Goal: Information Seeking & Learning: Learn about a topic

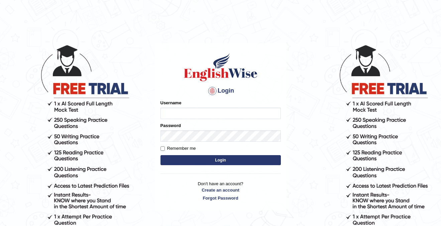
type input "cansu_parramatta"
click at [213, 163] on button "Login" at bounding box center [221, 160] width 120 height 10
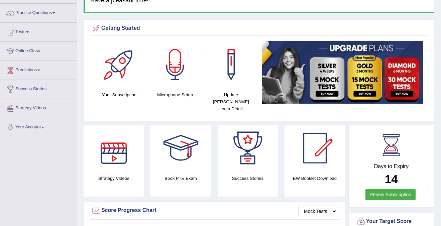
scroll to position [51, 0]
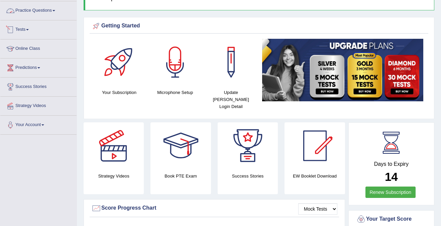
click at [32, 10] on link "Practice Questions" at bounding box center [38, 9] width 76 height 17
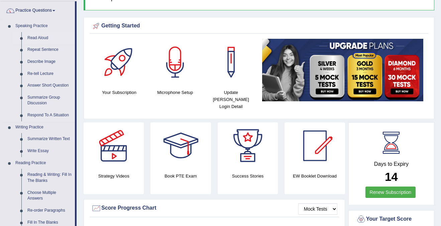
click at [37, 37] on link "Read Aloud" at bounding box center [49, 38] width 51 height 12
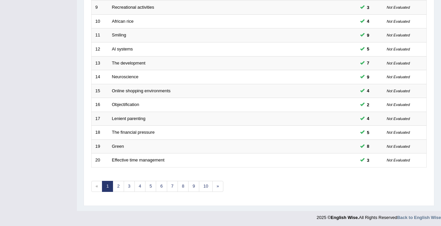
scroll to position [217, 0]
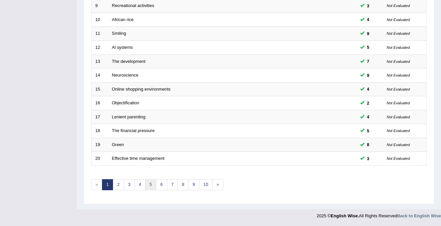
click at [149, 184] on link "5" at bounding box center [150, 184] width 11 height 11
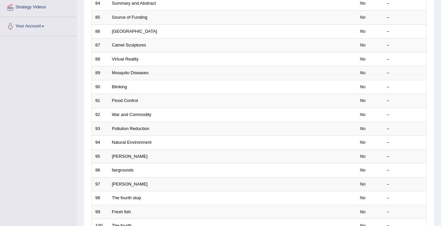
scroll to position [217, 0]
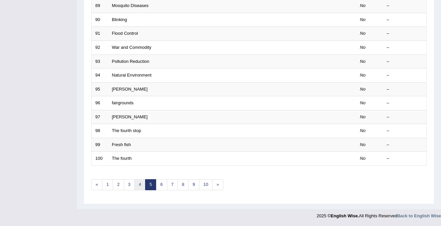
click at [137, 185] on link "4" at bounding box center [140, 184] width 11 height 11
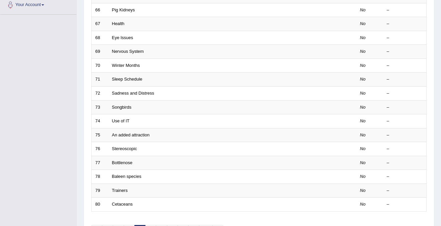
scroll to position [217, 0]
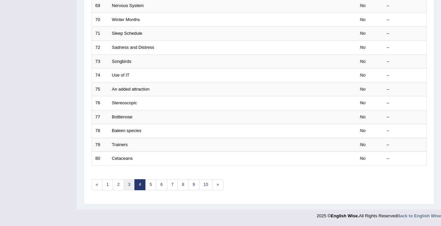
click at [130, 186] on link "3" at bounding box center [129, 184] width 11 height 11
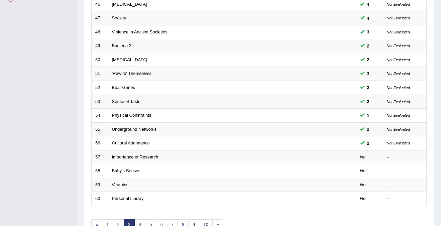
scroll to position [217, 0]
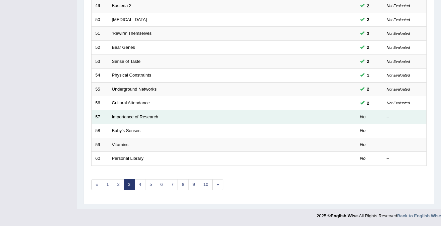
click at [139, 116] on link "Importance of Research" at bounding box center [135, 116] width 47 height 5
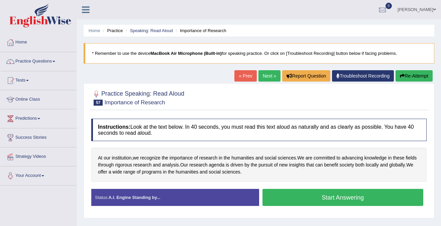
click at [347, 196] on button "Start Answering" at bounding box center [343, 197] width 161 height 17
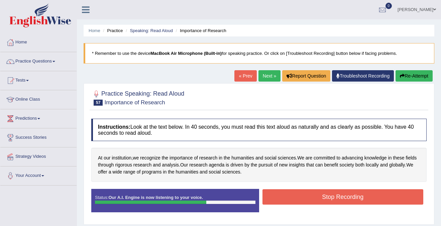
click at [350, 197] on button "Stop Recording" at bounding box center [343, 196] width 161 height 15
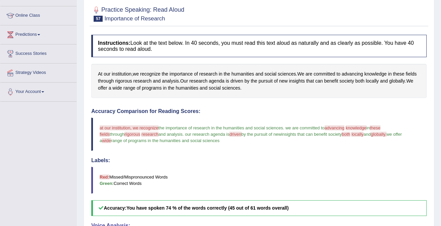
scroll to position [84, 0]
click at [124, 70] on div "At our institution , we recognize the importance of research in the humanities …" at bounding box center [259, 81] width 336 height 34
click at [123, 72] on span "institution" at bounding box center [122, 74] width 20 height 7
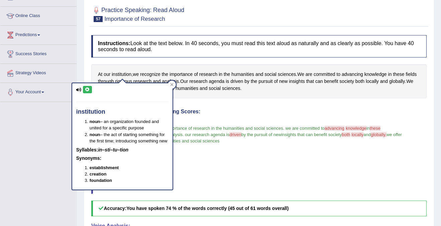
click at [89, 86] on div "institution noun – an organization founded and united for a specific purpose no…" at bounding box center [122, 136] width 100 height 106
click at [89, 87] on button at bounding box center [87, 89] width 9 height 7
click at [174, 85] on div at bounding box center [172, 85] width 8 height 8
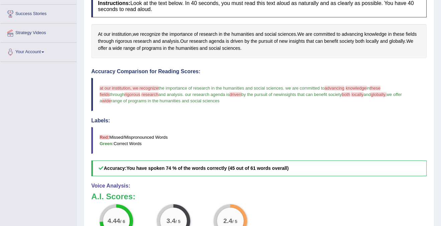
scroll to position [111, 0]
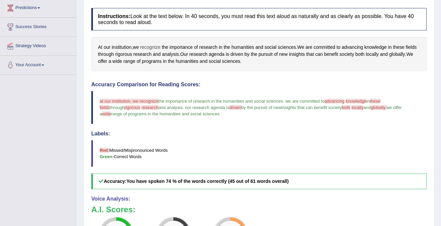
click at [152, 48] on span "recognize" at bounding box center [150, 47] width 20 height 7
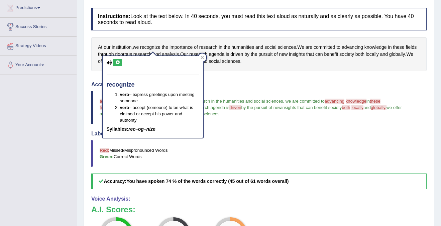
click at [121, 62] on button at bounding box center [117, 62] width 9 height 7
click at [202, 58] on icon at bounding box center [202, 57] width 3 height 3
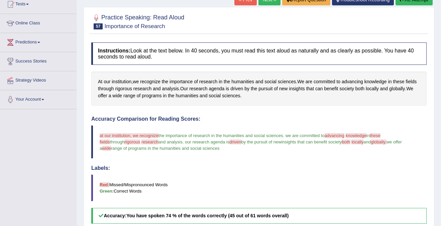
scroll to position [74, 0]
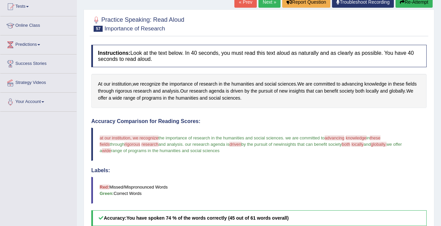
click at [338, 141] on blockquote "at our institution, we recognize institutions the importance of research in the…" at bounding box center [259, 144] width 336 height 33
click at [359, 84] on span "advancing" at bounding box center [352, 84] width 21 height 7
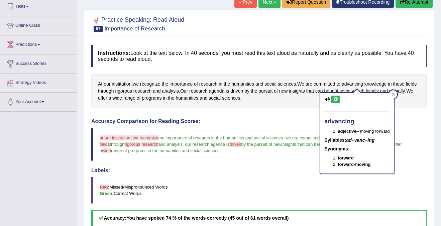
click at [336, 100] on icon at bounding box center [335, 99] width 5 height 4
click at [395, 95] on icon at bounding box center [393, 94] width 3 height 3
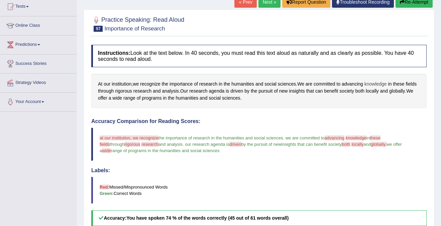
click at [383, 84] on span "knowledge" at bounding box center [376, 84] width 22 height 7
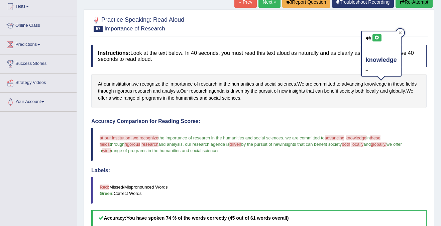
click at [376, 37] on icon at bounding box center [377, 38] width 5 height 4
click at [401, 31] on div at bounding box center [401, 33] width 8 height 8
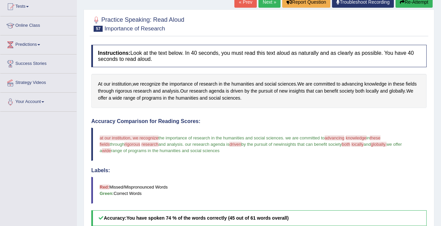
click at [142, 146] on span "research" at bounding box center [150, 144] width 17 height 5
click at [352, 146] on span "locally" at bounding box center [358, 144] width 12 height 5
click at [379, 90] on span "locally" at bounding box center [372, 91] width 13 height 7
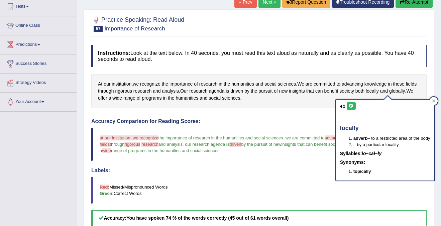
click at [352, 108] on icon at bounding box center [351, 106] width 5 height 4
click at [435, 97] on div at bounding box center [434, 101] width 8 height 8
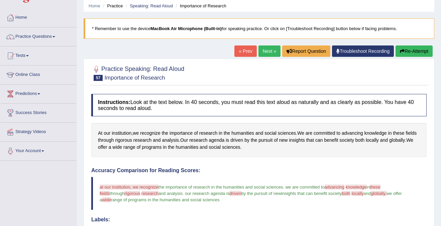
scroll to position [5, 0]
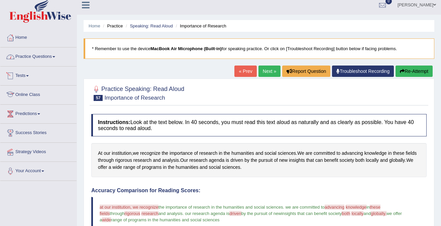
click at [40, 58] on link "Practice Questions" at bounding box center [38, 56] width 76 height 17
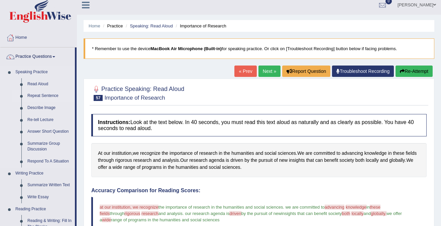
click at [41, 97] on link "Repeat Sentence" at bounding box center [49, 96] width 51 height 12
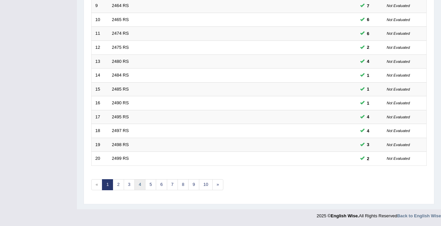
click at [140, 183] on link "4" at bounding box center [140, 184] width 11 height 11
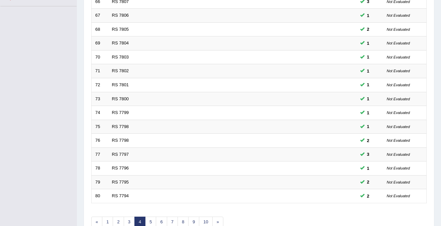
scroll to position [217, 0]
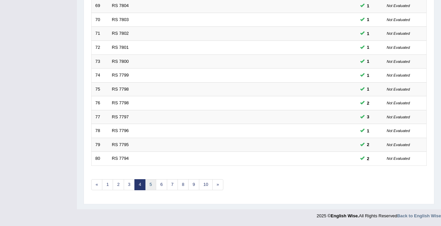
click at [152, 188] on link "5" at bounding box center [150, 184] width 11 height 11
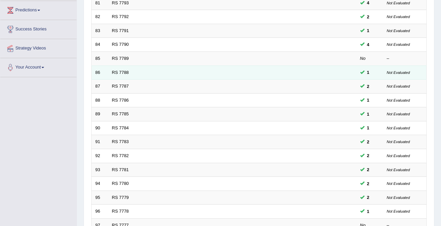
scroll to position [105, 0]
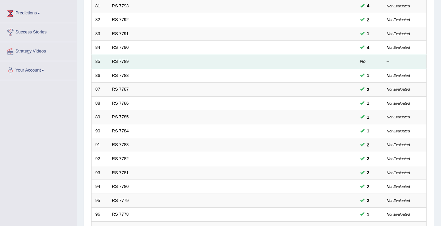
click at [122, 66] on td "RS 7789" at bounding box center [207, 62] width 198 height 14
click at [124, 62] on link "RS 7789" at bounding box center [120, 61] width 17 height 5
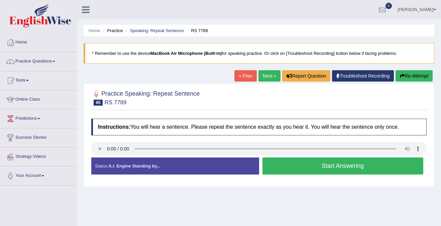
click at [367, 171] on button "Start Answering" at bounding box center [343, 166] width 161 height 17
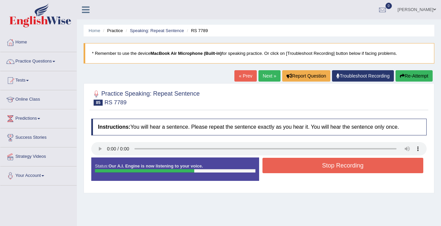
click at [366, 167] on button "Stop Recording" at bounding box center [343, 165] width 161 height 15
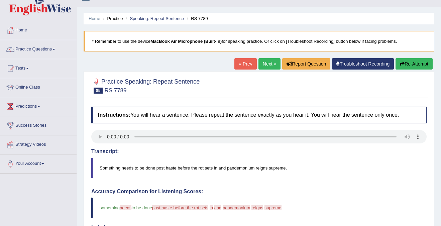
scroll to position [7, 0]
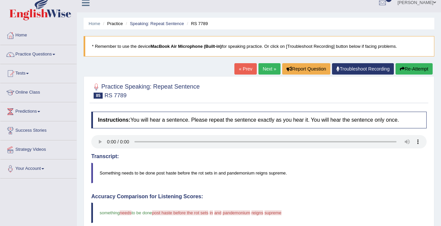
click at [404, 66] on button "Re-Attempt" at bounding box center [414, 68] width 37 height 11
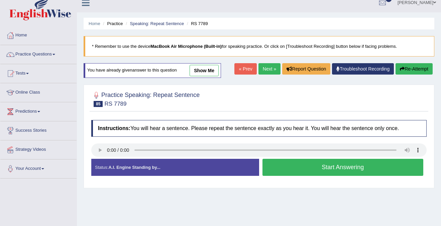
click at [325, 170] on button "Start Answering" at bounding box center [343, 167] width 161 height 17
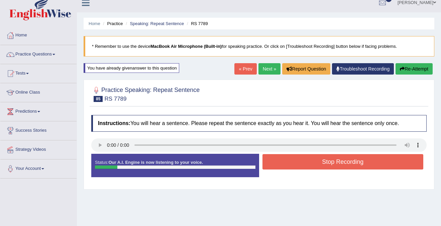
click at [412, 67] on button "Re-Attempt" at bounding box center [414, 68] width 37 height 11
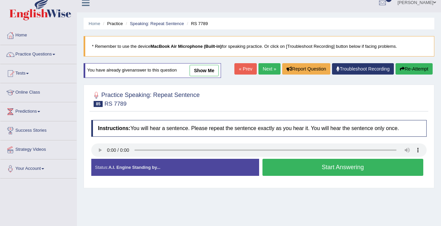
click at [352, 172] on button "Start Answering" at bounding box center [343, 167] width 161 height 17
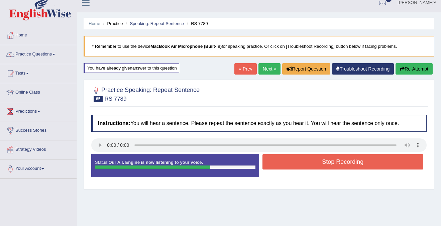
click at [363, 163] on button "Stop Recording" at bounding box center [343, 161] width 161 height 15
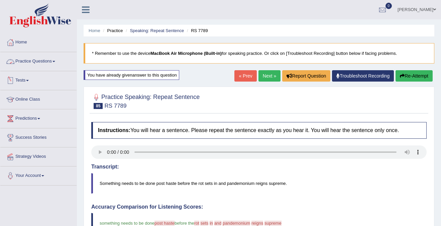
click at [37, 60] on link "Practice Questions" at bounding box center [38, 60] width 76 height 17
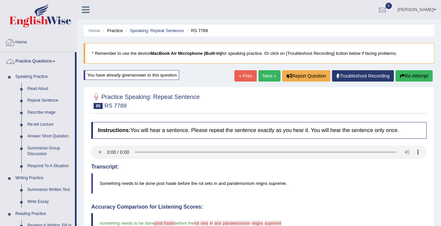
click at [104, 95] on h2 "Practice Speaking: Repeat Sentence 85 RS 7789" at bounding box center [145, 100] width 108 height 17
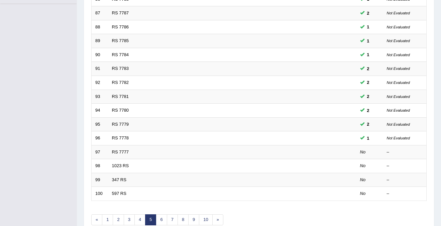
scroll to position [213, 0]
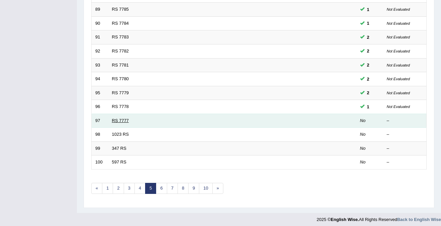
click at [120, 119] on link "RS 7777" at bounding box center [120, 120] width 17 height 5
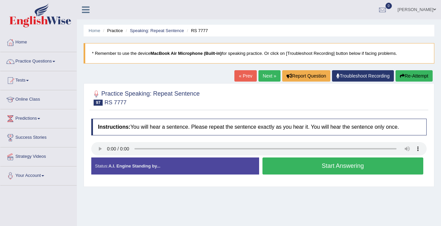
click at [315, 167] on button "Start Answering" at bounding box center [343, 166] width 161 height 17
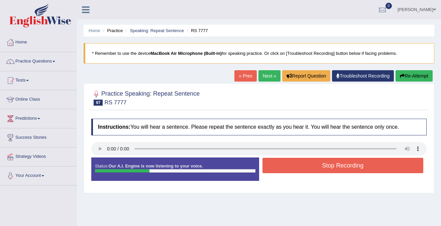
click at [315, 167] on button "Stop Recording" at bounding box center [343, 165] width 161 height 15
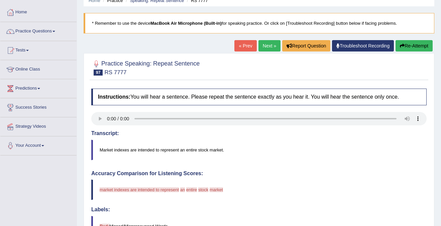
scroll to position [36, 0]
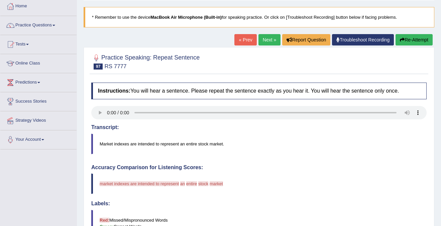
click at [409, 36] on button "Re-Attempt" at bounding box center [414, 39] width 37 height 11
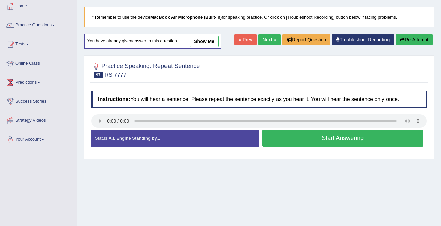
click at [344, 140] on button "Start Answering" at bounding box center [343, 138] width 161 height 17
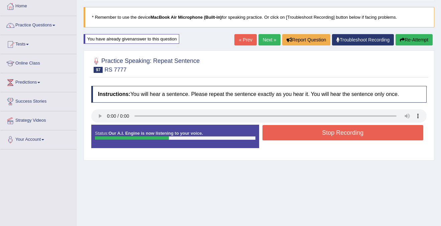
click at [350, 128] on button "Stop Recording" at bounding box center [343, 132] width 161 height 15
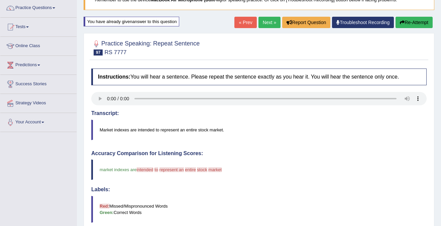
scroll to position [46, 0]
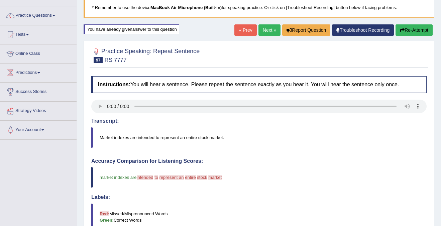
click at [266, 29] on link "Next »" at bounding box center [270, 29] width 22 height 11
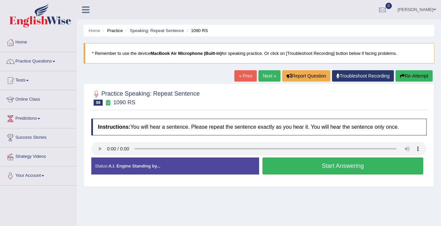
click at [305, 163] on button "Start Answering" at bounding box center [343, 166] width 161 height 17
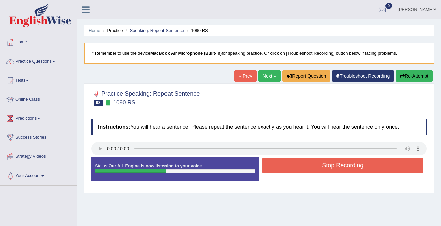
click at [323, 166] on button "Stop Recording" at bounding box center [343, 165] width 161 height 15
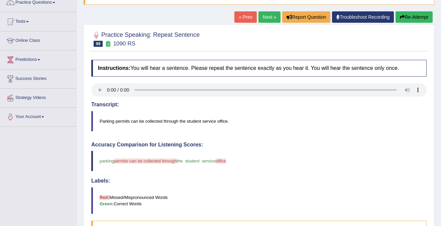
scroll to position [60, 0]
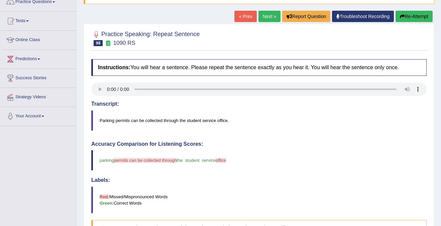
click at [268, 18] on link "Next »" at bounding box center [270, 16] width 22 height 11
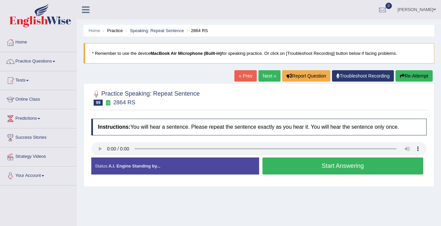
click at [323, 164] on button "Start Answering" at bounding box center [343, 166] width 161 height 17
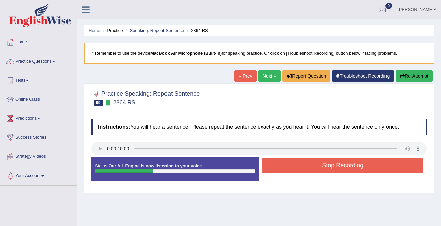
click at [323, 164] on button "Stop Recording" at bounding box center [343, 165] width 161 height 15
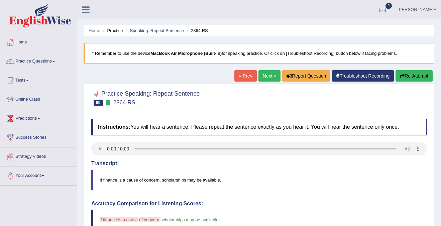
click at [266, 75] on link "Next »" at bounding box center [270, 75] width 22 height 11
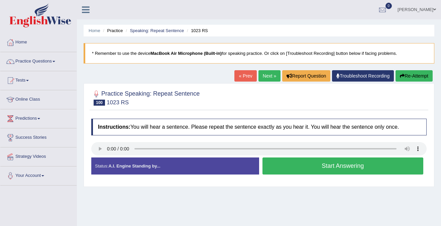
click at [336, 169] on button "Start Answering" at bounding box center [343, 166] width 161 height 17
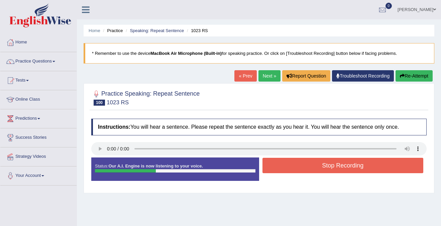
click at [336, 166] on button "Stop Recording" at bounding box center [343, 165] width 161 height 15
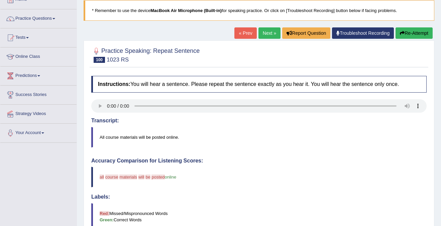
scroll to position [37, 0]
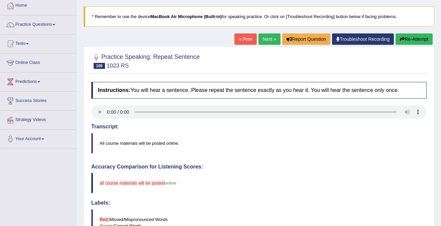
click at [411, 39] on button "Re-Attempt" at bounding box center [414, 38] width 37 height 11
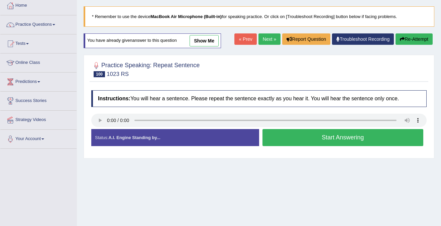
scroll to position [37, 0]
click at [364, 141] on button "Start Answering" at bounding box center [343, 137] width 161 height 17
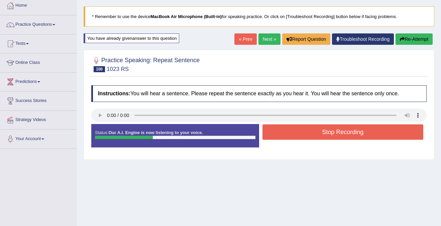
click at [364, 135] on button "Stop Recording" at bounding box center [343, 132] width 161 height 15
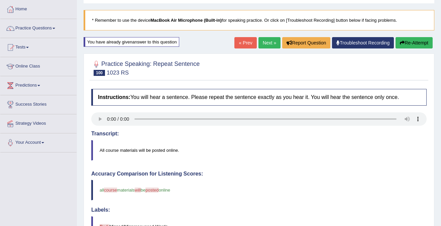
scroll to position [28, 0]
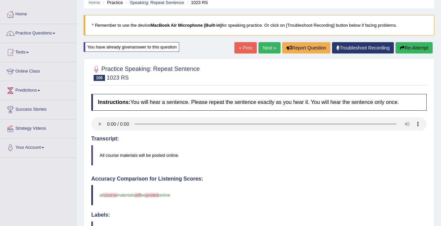
click at [270, 53] on link "Next »" at bounding box center [270, 47] width 22 height 11
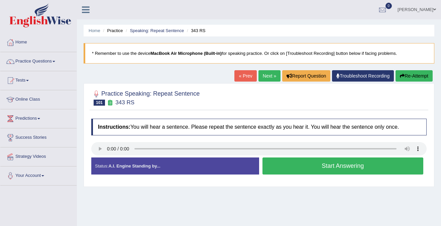
click at [361, 167] on button "Start Answering" at bounding box center [343, 166] width 161 height 17
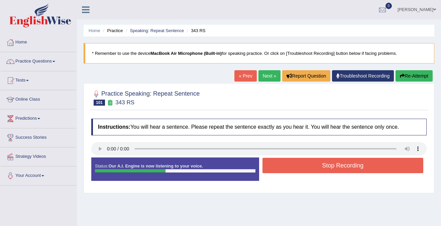
click at [361, 167] on button "Stop Recording" at bounding box center [343, 165] width 161 height 15
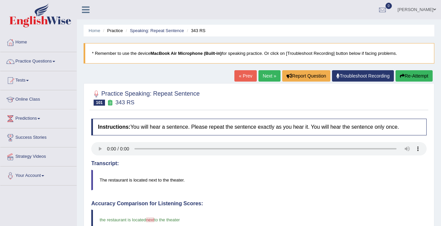
click at [266, 74] on link "Next »" at bounding box center [270, 75] width 22 height 11
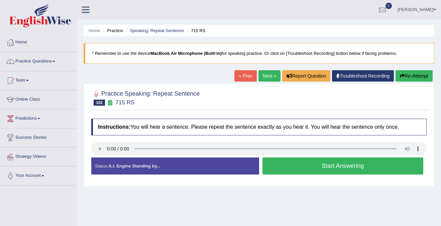
click at [381, 171] on button "Start Answering" at bounding box center [343, 166] width 161 height 17
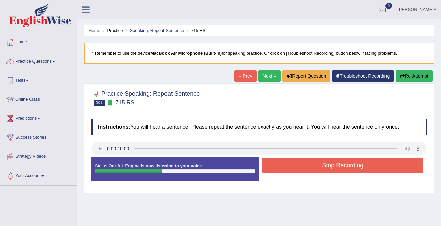
click at [373, 168] on button "Stop Recording" at bounding box center [343, 165] width 161 height 15
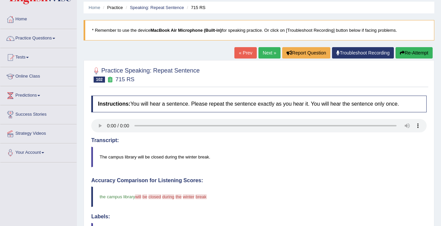
scroll to position [10, 0]
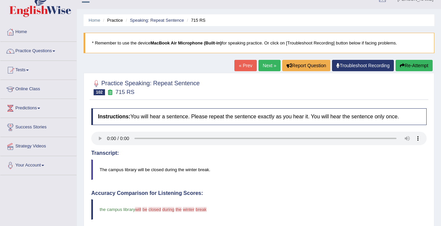
click at [416, 68] on button "Re-Attempt" at bounding box center [414, 65] width 37 height 11
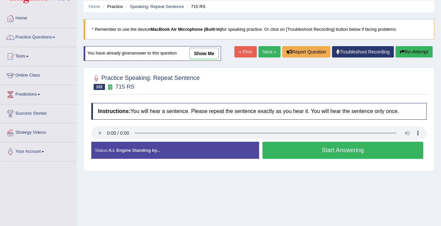
scroll to position [28, 0]
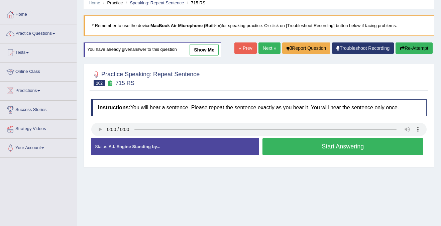
click at [352, 150] on button "Start Answering" at bounding box center [343, 146] width 161 height 17
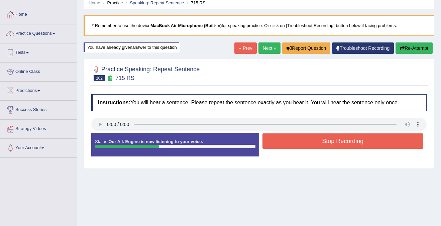
click at [357, 142] on button "Stop Recording" at bounding box center [343, 141] width 161 height 15
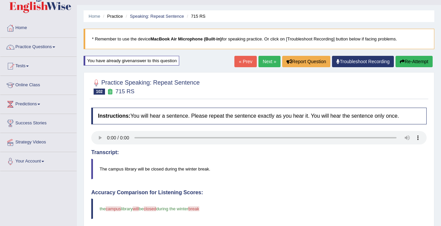
scroll to position [0, 0]
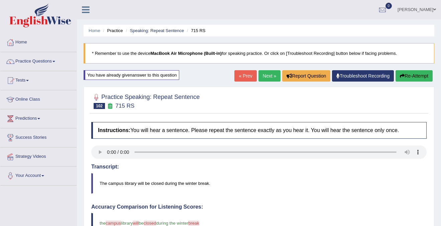
click at [267, 77] on link "Next »" at bounding box center [270, 75] width 22 height 11
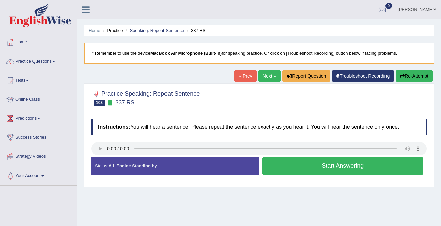
click at [294, 169] on button "Start Answering" at bounding box center [343, 166] width 161 height 17
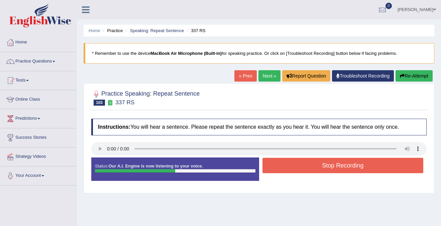
click at [308, 168] on button "Stop Recording" at bounding box center [343, 165] width 161 height 15
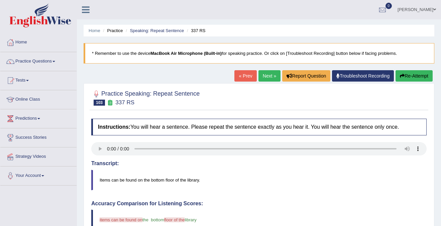
click at [265, 81] on link "Next »" at bounding box center [270, 75] width 22 height 11
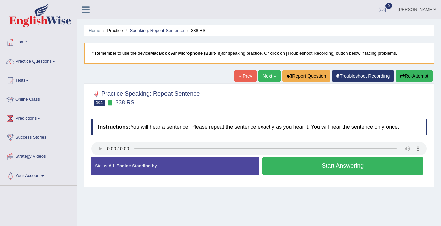
click at [323, 168] on button "Start Answering" at bounding box center [343, 166] width 161 height 17
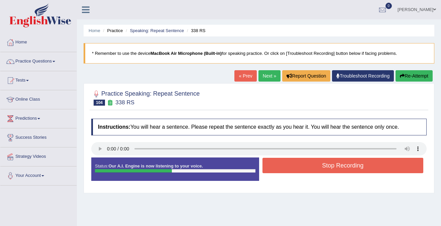
click at [331, 168] on button "Stop Recording" at bounding box center [343, 165] width 161 height 15
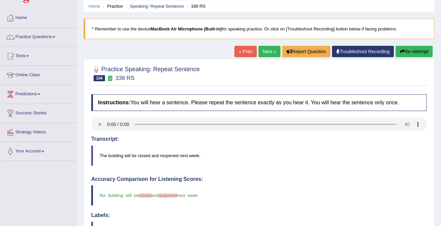
scroll to position [13, 0]
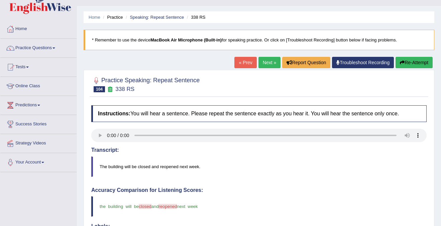
click at [268, 60] on link "Next »" at bounding box center [270, 62] width 22 height 11
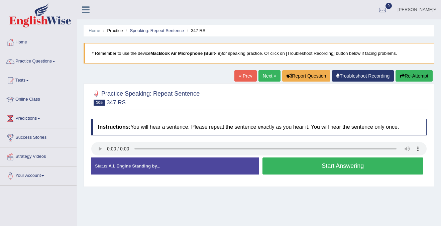
click at [332, 173] on button "Start Answering" at bounding box center [343, 166] width 161 height 17
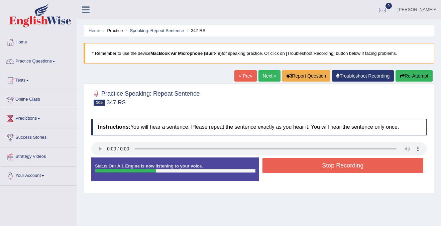
click at [338, 166] on button "Stop Recording" at bounding box center [343, 165] width 161 height 15
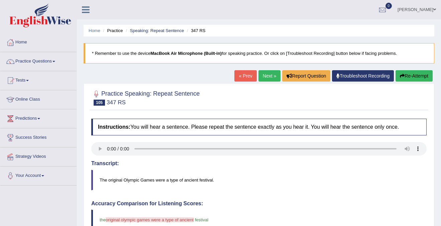
click at [414, 77] on button "Re-Attempt" at bounding box center [414, 75] width 37 height 11
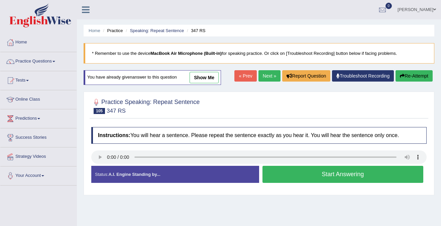
click at [349, 175] on button "Start Answering" at bounding box center [343, 174] width 161 height 17
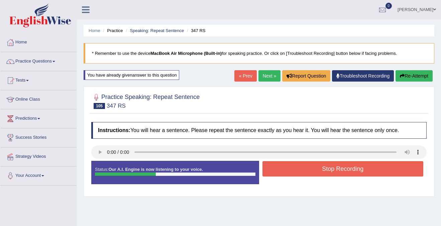
click at [353, 170] on button "Stop Recording" at bounding box center [343, 168] width 161 height 15
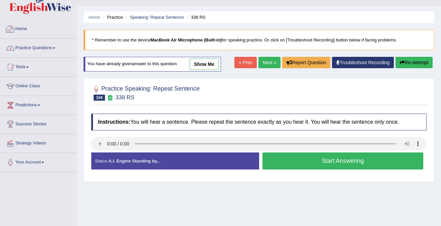
click at [27, 50] on link "Practice Questions" at bounding box center [38, 47] width 76 height 17
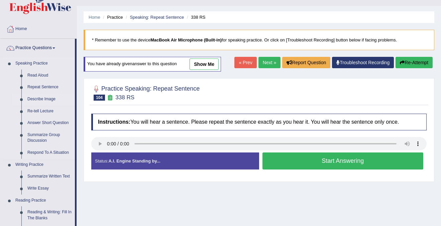
click at [44, 99] on link "Describe Image" at bounding box center [49, 99] width 51 height 12
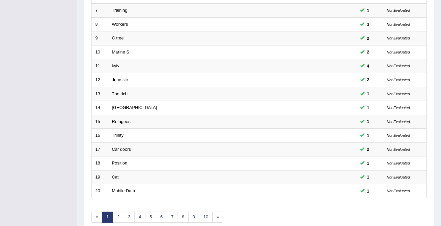
scroll to position [217, 0]
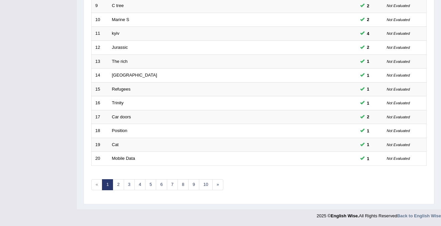
click at [113, 189] on link "1" at bounding box center [107, 184] width 11 height 11
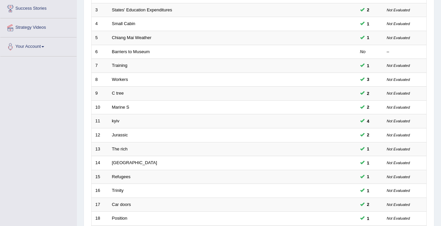
scroll to position [217, 0]
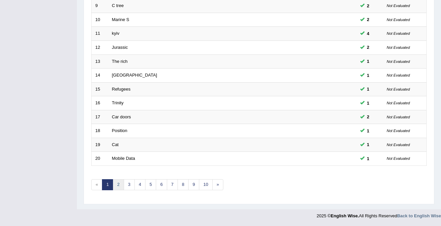
click at [118, 186] on link "2" at bounding box center [118, 184] width 11 height 11
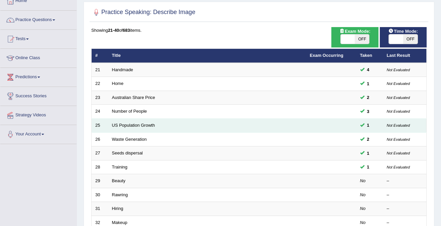
scroll to position [39, 0]
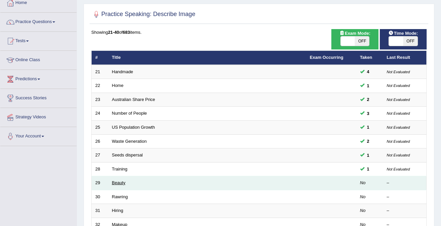
click at [119, 181] on link "Beauty" at bounding box center [118, 182] width 13 height 5
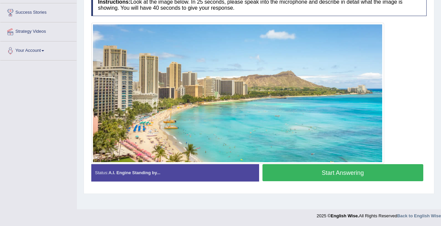
scroll to position [120, 0]
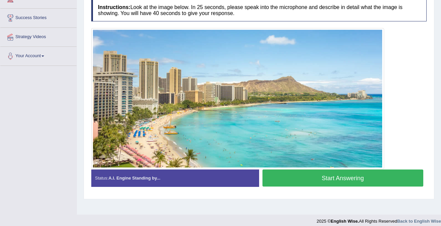
click at [347, 179] on button "Start Answering" at bounding box center [343, 178] width 161 height 17
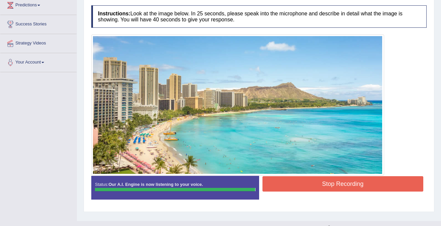
click at [334, 186] on button "Stop Recording" at bounding box center [343, 183] width 161 height 15
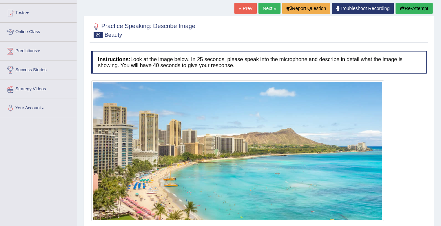
scroll to position [30, 0]
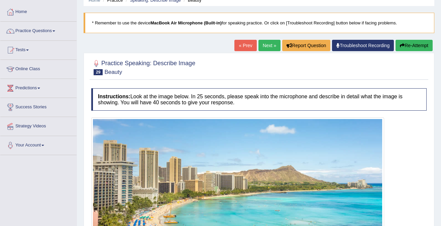
click at [416, 45] on button "Re-Attempt" at bounding box center [414, 45] width 37 height 11
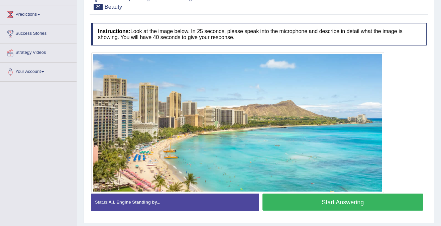
scroll to position [125, 0]
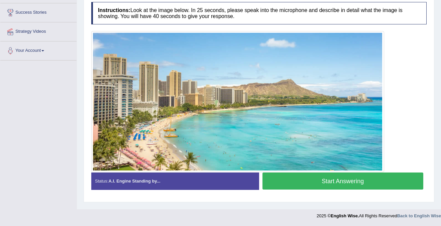
click at [328, 182] on button "Start Answering" at bounding box center [343, 181] width 161 height 17
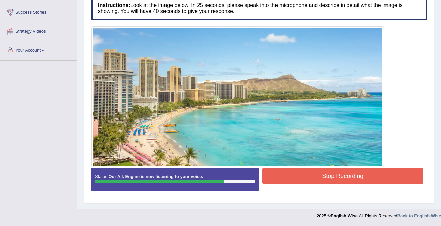
click at [287, 172] on button "Stop Recording" at bounding box center [343, 175] width 161 height 15
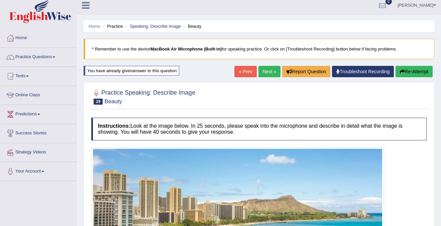
scroll to position [0, 0]
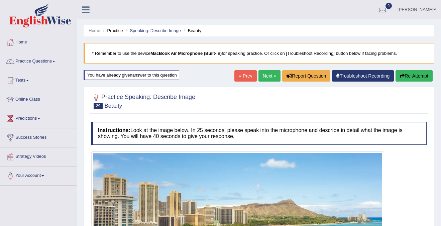
click at [267, 76] on link "Next »" at bounding box center [270, 75] width 22 height 11
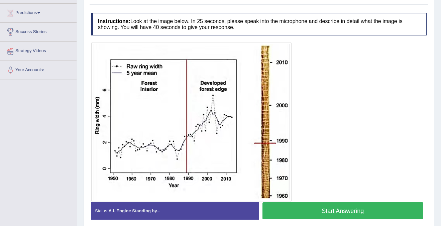
scroll to position [104, 0]
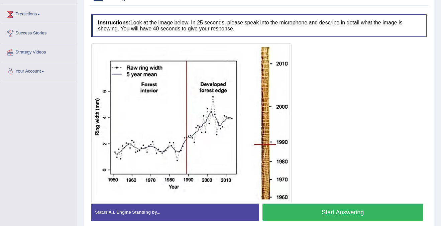
click at [342, 213] on button "Start Answering" at bounding box center [343, 212] width 161 height 17
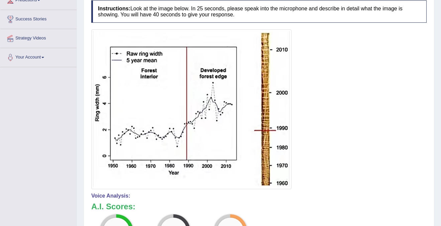
scroll to position [0, 0]
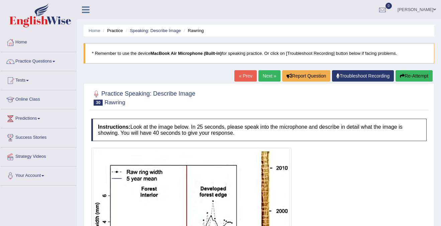
click at [408, 78] on button "Re-Attempt" at bounding box center [414, 75] width 37 height 11
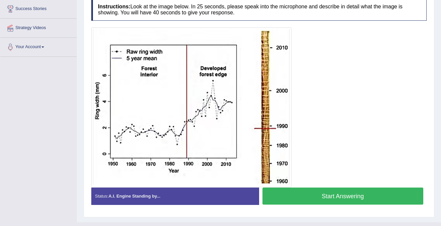
scroll to position [142, 0]
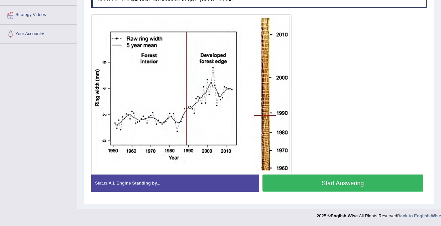
click at [342, 186] on button "Start Answering" at bounding box center [343, 183] width 161 height 17
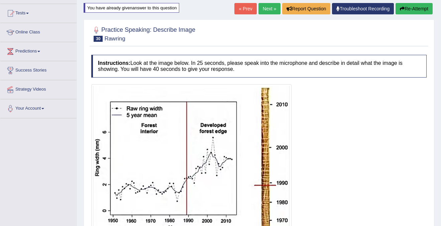
scroll to position [58, 0]
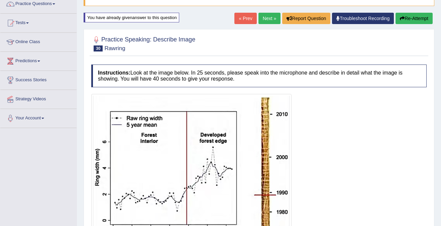
click at [263, 20] on link "Next »" at bounding box center [270, 18] width 22 height 11
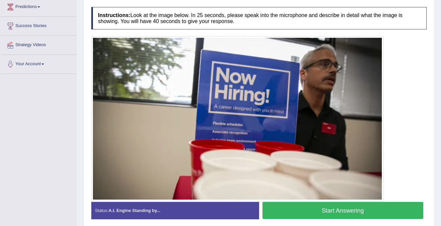
scroll to position [117, 0]
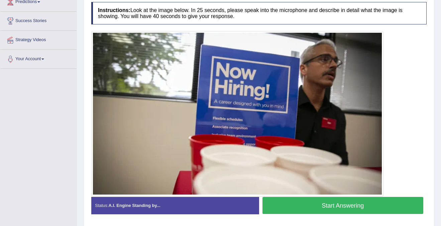
click at [342, 207] on button "Start Answering" at bounding box center [343, 205] width 161 height 17
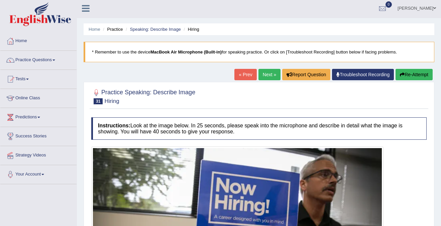
scroll to position [0, 0]
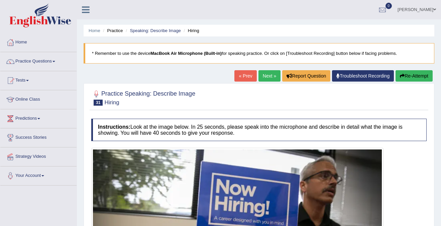
click at [266, 78] on link "Next »" at bounding box center [270, 75] width 22 height 11
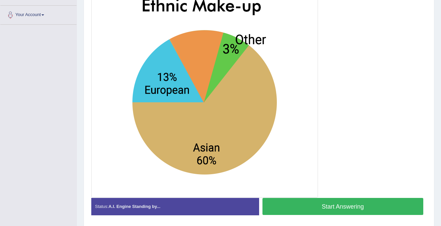
scroll to position [184, 0]
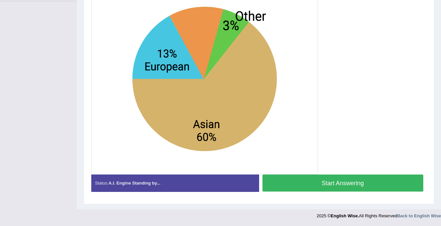
click at [341, 189] on button "Start Answering" at bounding box center [343, 183] width 161 height 17
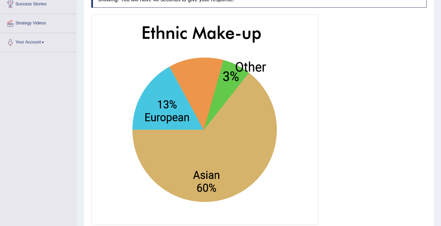
scroll to position [0, 0]
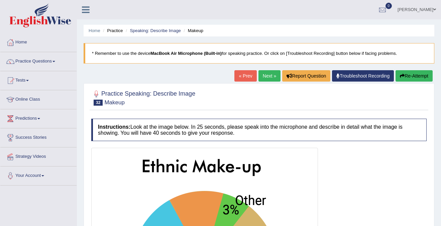
click at [418, 73] on button "Re-Attempt" at bounding box center [414, 75] width 37 height 11
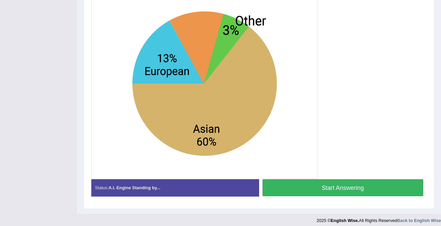
scroll to position [185, 0]
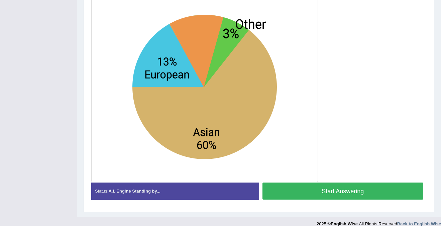
click at [334, 200] on button "Start Answering" at bounding box center [343, 191] width 161 height 17
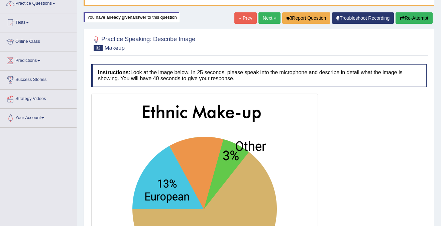
scroll to position [45, 0]
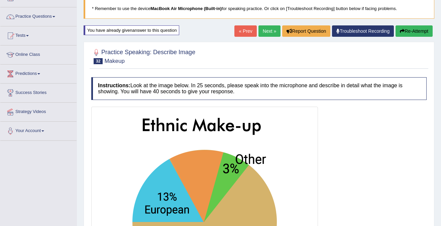
click at [417, 28] on button "Re-Attempt" at bounding box center [414, 30] width 37 height 11
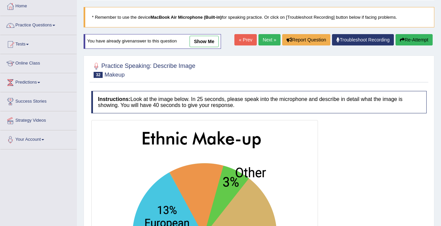
scroll to position [29, 0]
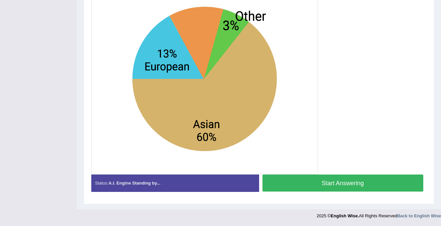
click at [331, 181] on button "Start Answering" at bounding box center [343, 183] width 161 height 17
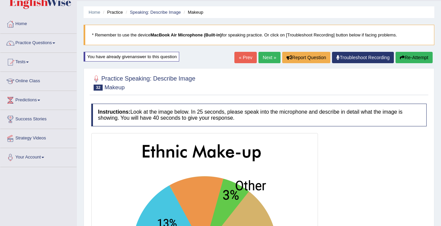
scroll to position [0, 0]
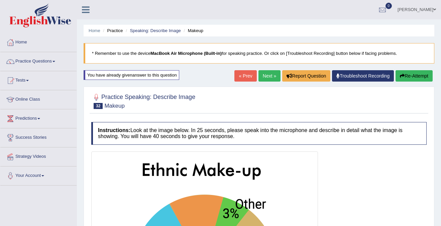
click at [271, 75] on link "Next »" at bounding box center [270, 75] width 22 height 11
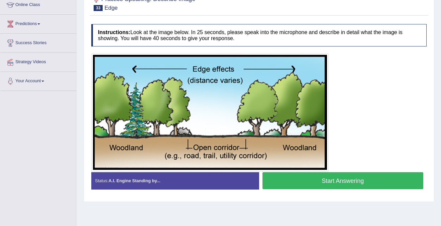
scroll to position [90, 0]
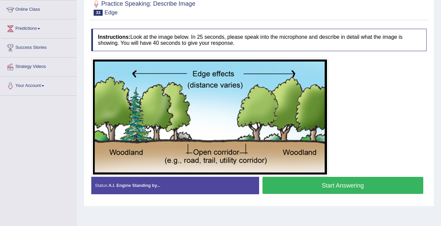
click at [356, 188] on button "Start Answering" at bounding box center [343, 185] width 161 height 17
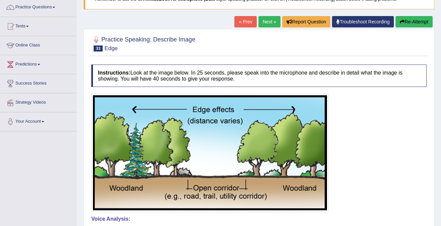
scroll to position [52, 0]
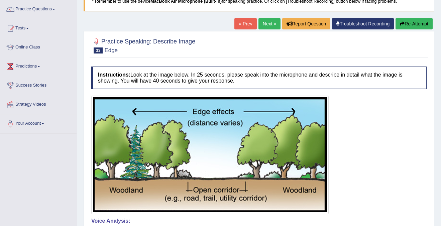
click at [264, 22] on link "Next »" at bounding box center [270, 23] width 22 height 11
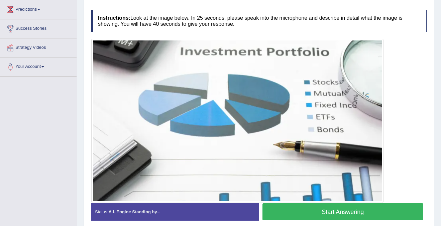
scroll to position [109, 0]
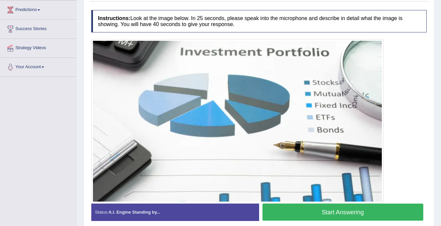
click at [339, 211] on button "Start Answering" at bounding box center [343, 212] width 161 height 17
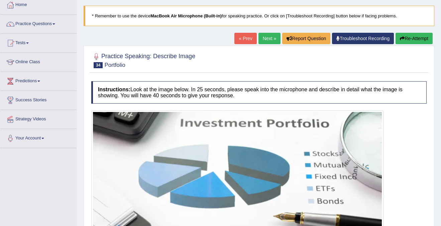
scroll to position [35, 0]
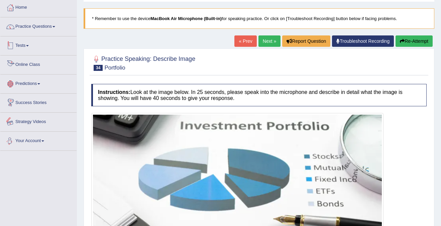
click at [35, 31] on link "Practice Questions" at bounding box center [38, 25] width 76 height 17
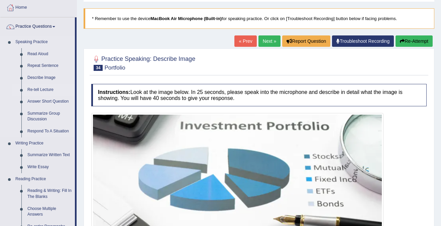
click at [37, 89] on link "Re-tell Lecture" at bounding box center [49, 90] width 51 height 12
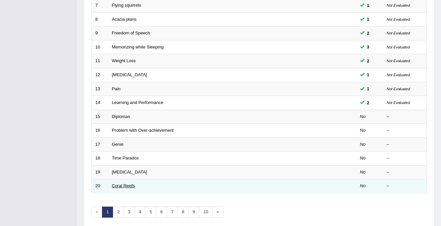
scroll to position [217, 0]
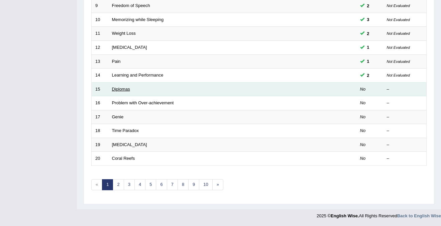
click at [118, 89] on link "Diplomas" at bounding box center [121, 89] width 18 height 5
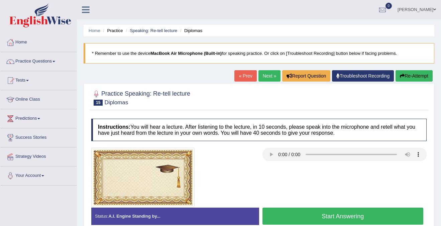
click at [316, 215] on button "Start Answering" at bounding box center [343, 216] width 161 height 17
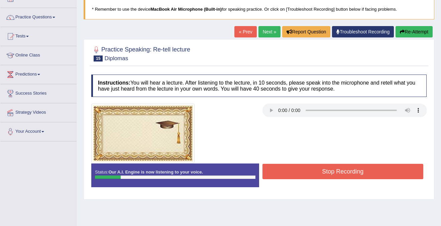
scroll to position [36, 0]
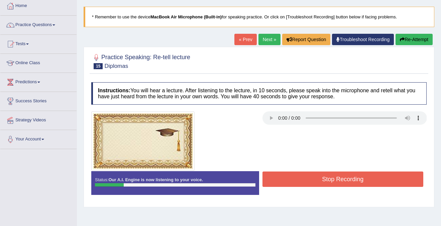
click at [408, 41] on button "Re-Attempt" at bounding box center [414, 39] width 37 height 11
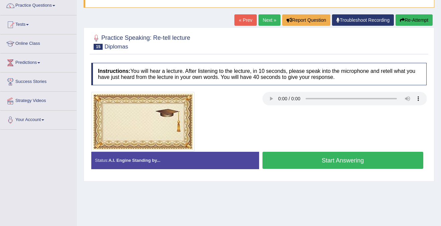
click at [346, 160] on button "Start Answering" at bounding box center [343, 160] width 161 height 17
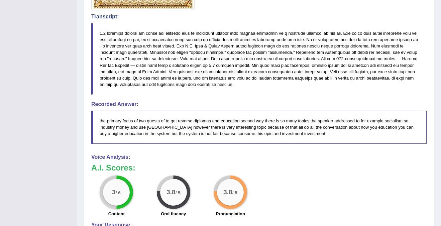
scroll to position [197, 0]
drag, startPoint x: 214, startPoint y: 118, endPoint x: 331, endPoint y: 125, distance: 117.7
click at [331, 125] on blockquote "the primary focus of two guests of to get reverse diplomas and education second…" at bounding box center [259, 127] width 336 height 33
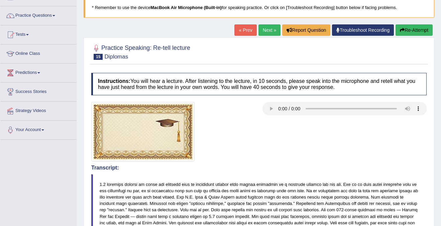
scroll to position [0, 0]
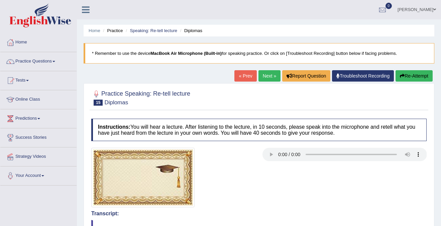
click at [264, 77] on link "Next »" at bounding box center [270, 75] width 22 height 11
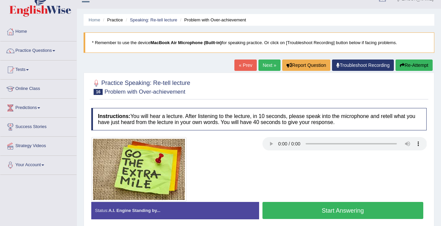
scroll to position [19, 0]
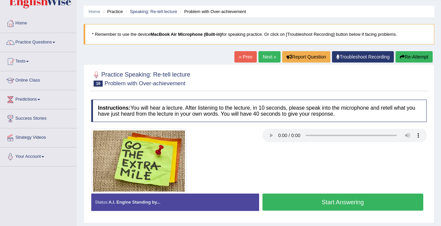
click at [337, 206] on button "Start Answering" at bounding box center [343, 202] width 161 height 17
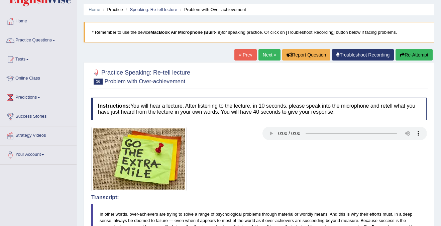
scroll to position [0, 0]
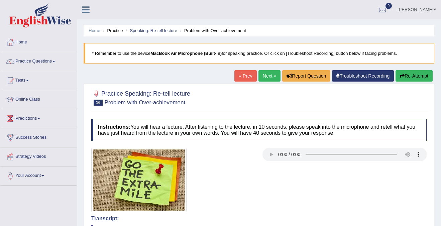
click at [413, 79] on button "Re-Attempt" at bounding box center [414, 75] width 37 height 11
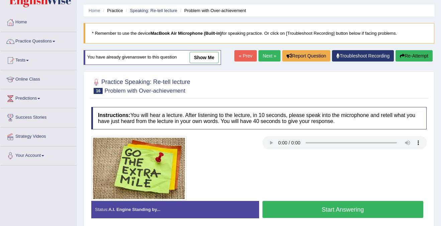
scroll to position [27, 0]
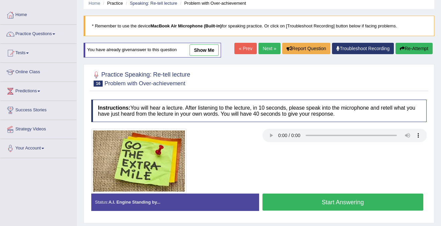
click at [325, 204] on button "Start Answering" at bounding box center [343, 202] width 161 height 17
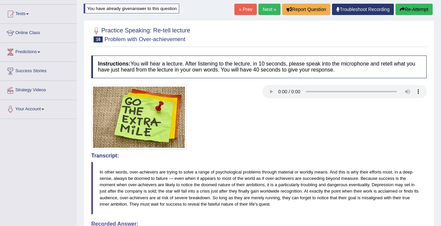
scroll to position [50, 0]
